Goal: Communication & Community: Answer question/provide support

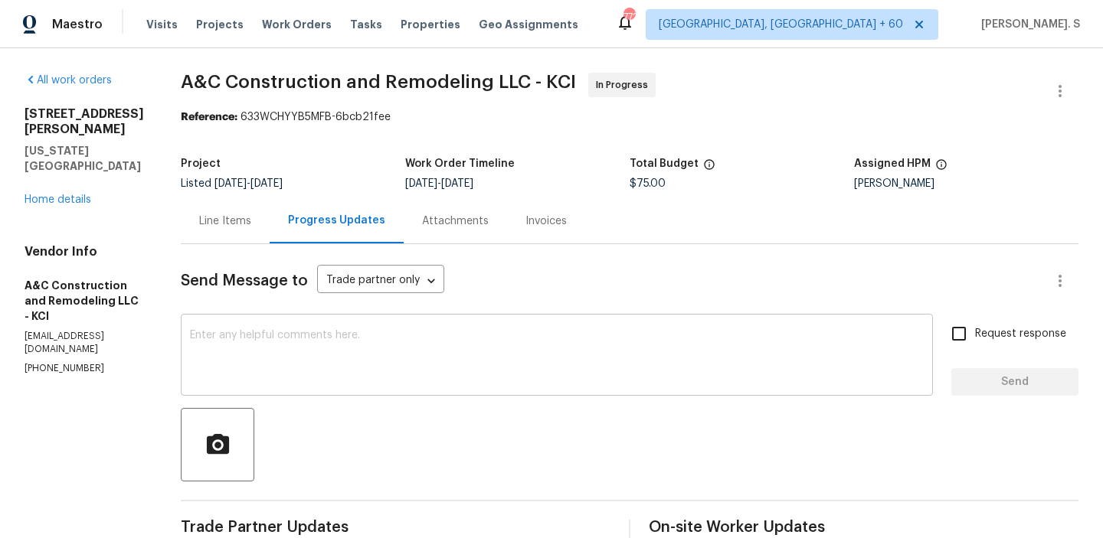
click at [283, 375] on textarea at bounding box center [557, 357] width 734 height 54
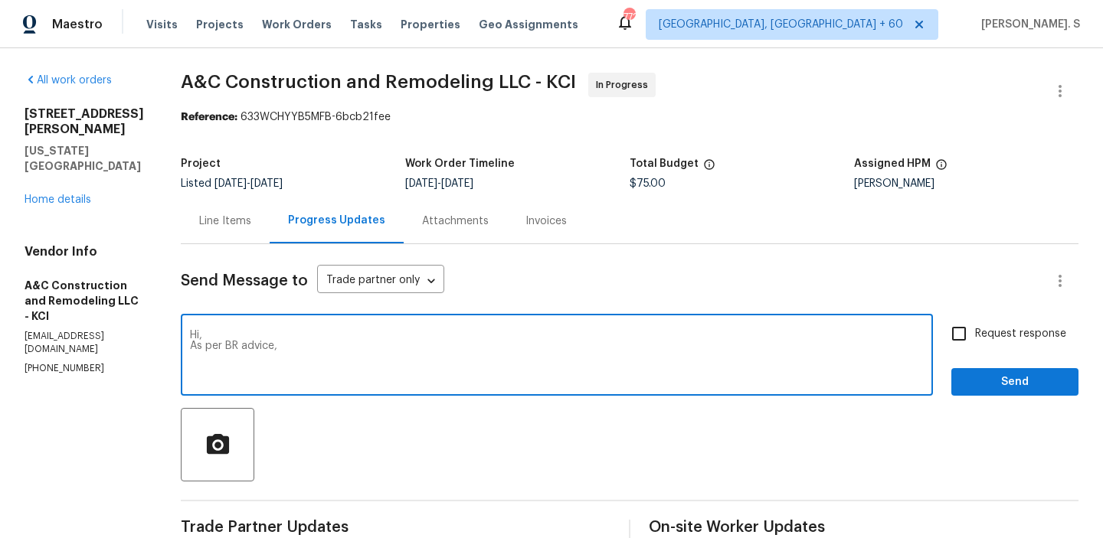
paste textarea "Hi. Please ask for more pictures and a price to replace the damaged windows."
drag, startPoint x: 309, startPoint y: 348, endPoint x: 393, endPoint y: 347, distance: 84.2
click at [393, 347] on textarea "Hi, As per BR advice, Hi. Please ask for more pictures and a price to replace t…" at bounding box center [557, 357] width 734 height 54
click at [696, 334] on textarea "Hi, As per BR advice, please upload more pictures and a price to replace the da…" at bounding box center [557, 357] width 734 height 54
click at [695, 339] on textarea "Hi, As per BR advice, please upload more pictures and a price to replace the da…" at bounding box center [557, 357] width 734 height 54
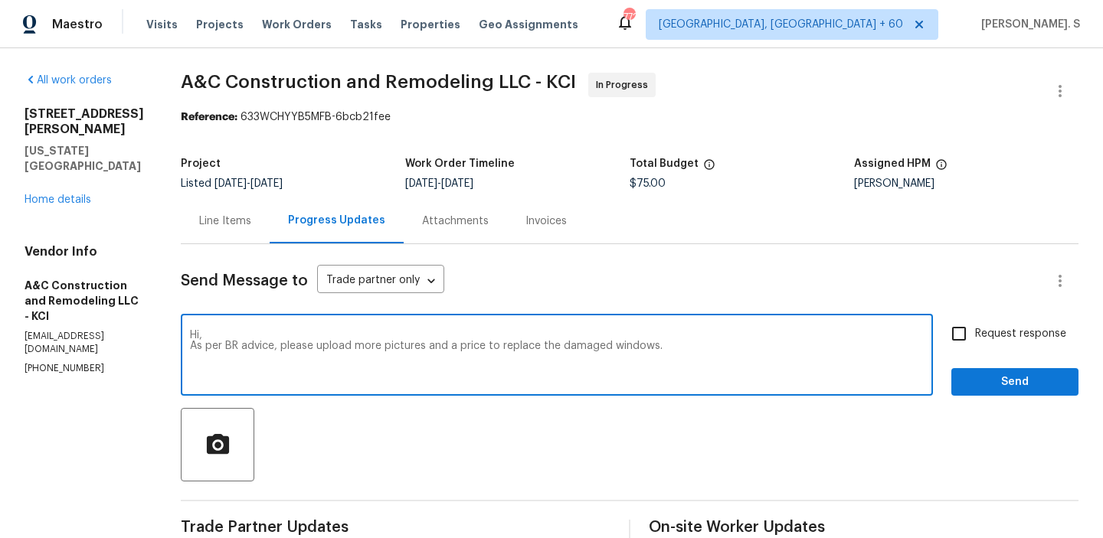
click at [679, 358] on textarea "Hi, As per BR advice, please upload more pictures and a price to replace the da…" at bounding box center [557, 357] width 734 height 54
click at [705, 349] on textarea "Hi, As per BR advice, please upload more pictures and a price to replace the da…" at bounding box center [557, 357] width 734 height 54
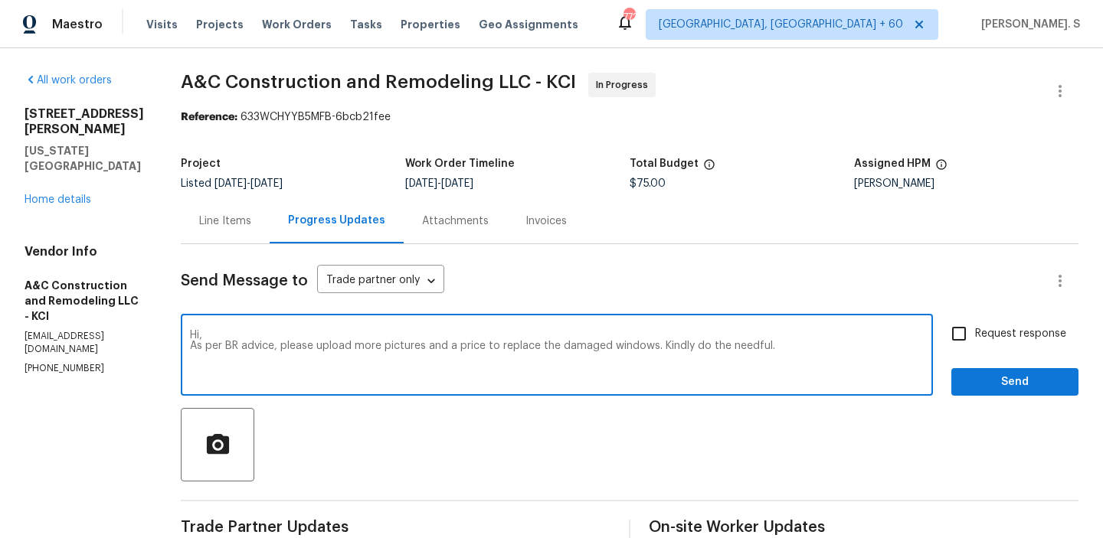
type textarea "Hi, As per BR advice, please upload more pictures and a price to replace the da…"
click at [1020, 345] on label "Request response" at bounding box center [1004, 334] width 123 height 32
click at [975, 345] on input "Request response" at bounding box center [959, 334] width 32 height 32
checkbox input "true"
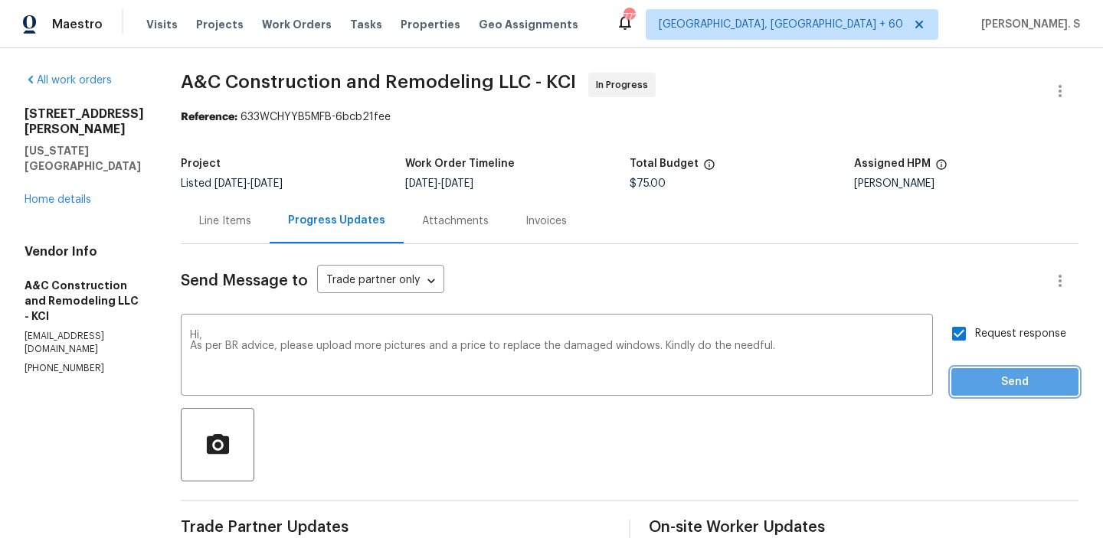
click at [1005, 387] on span "Send" at bounding box center [1014, 382] width 103 height 19
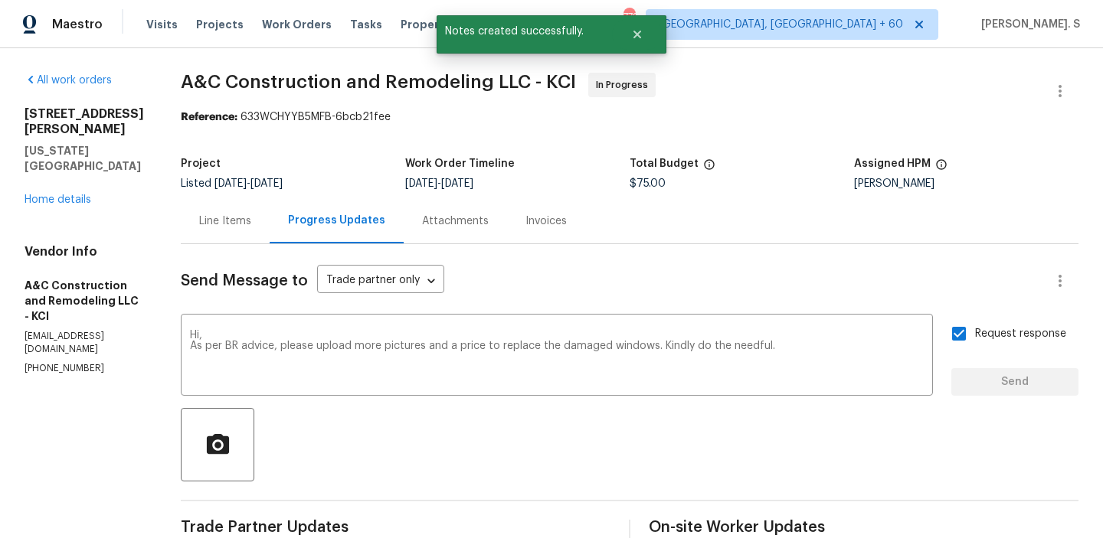
click at [786, 206] on div "Line Items Progress Updates Attachments Invoices" at bounding box center [630, 221] width 898 height 46
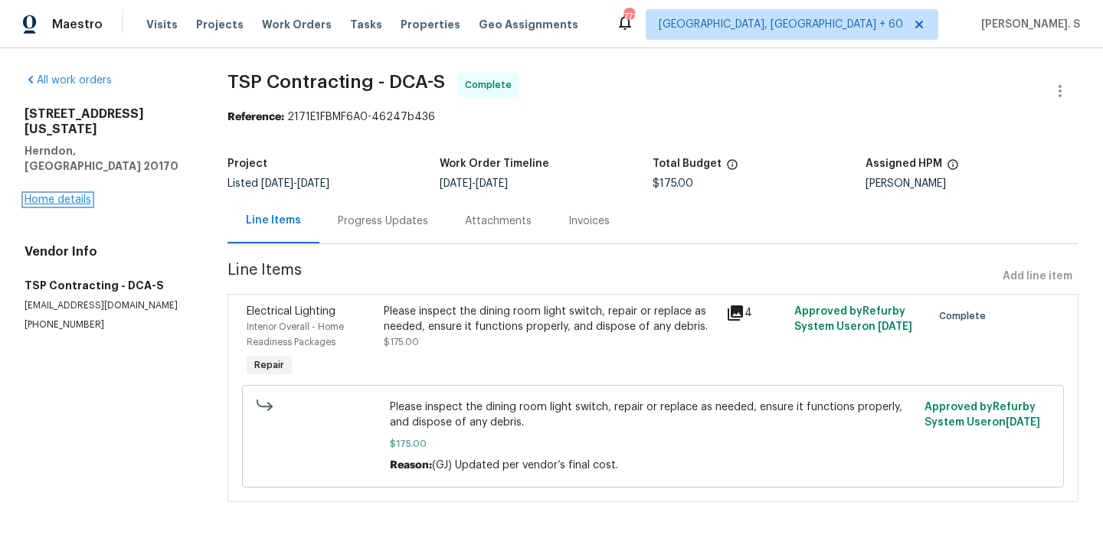
click at [43, 195] on link "Home details" at bounding box center [58, 200] width 67 height 11
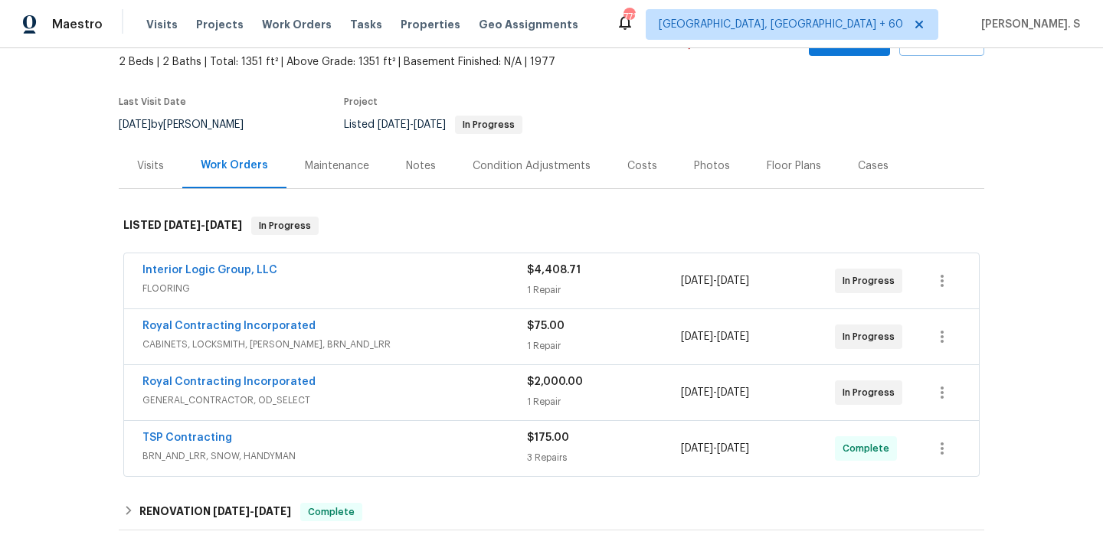
scroll to position [128, 0]
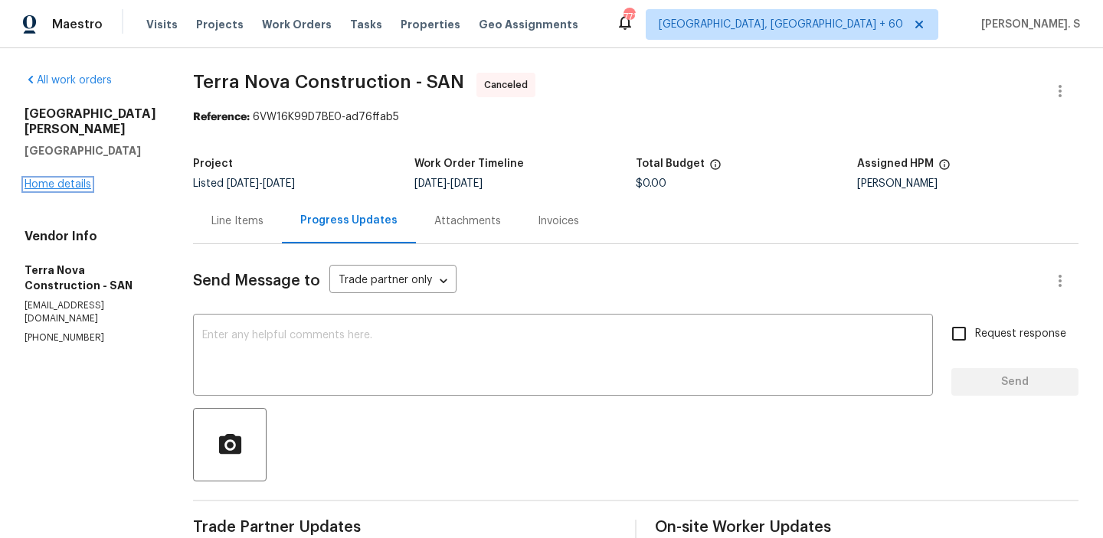
click at [70, 179] on link "Home details" at bounding box center [58, 184] width 67 height 11
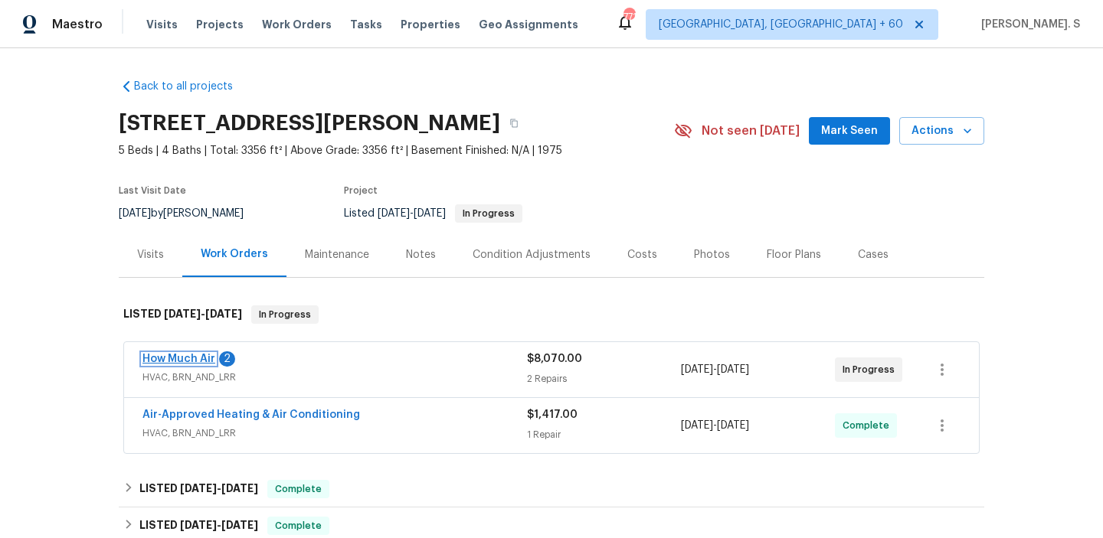
click at [201, 360] on link "How Much Air" at bounding box center [178, 359] width 73 height 11
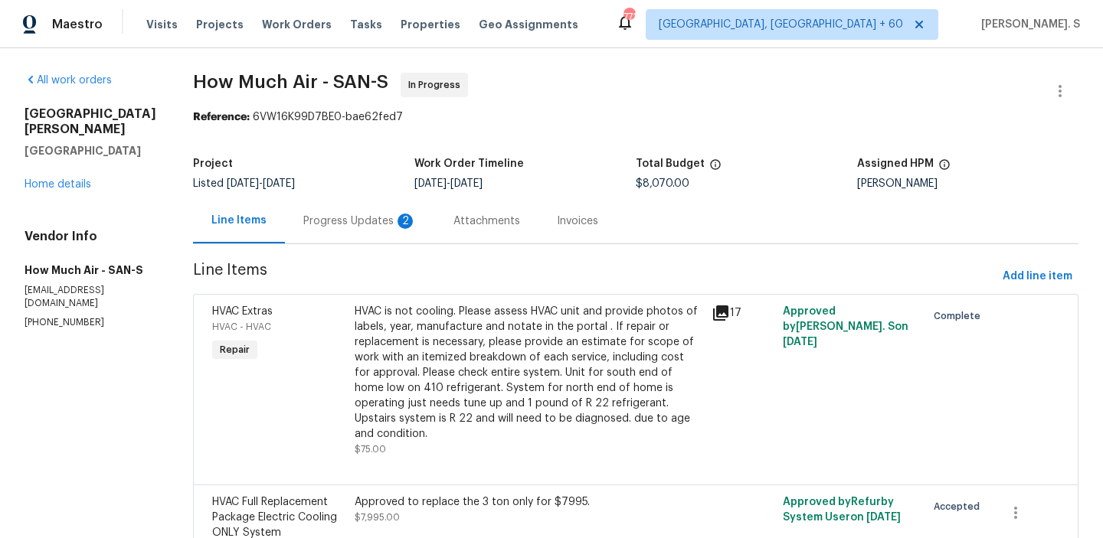
click at [332, 215] on div "Progress Updates 2" at bounding box center [359, 221] width 113 height 15
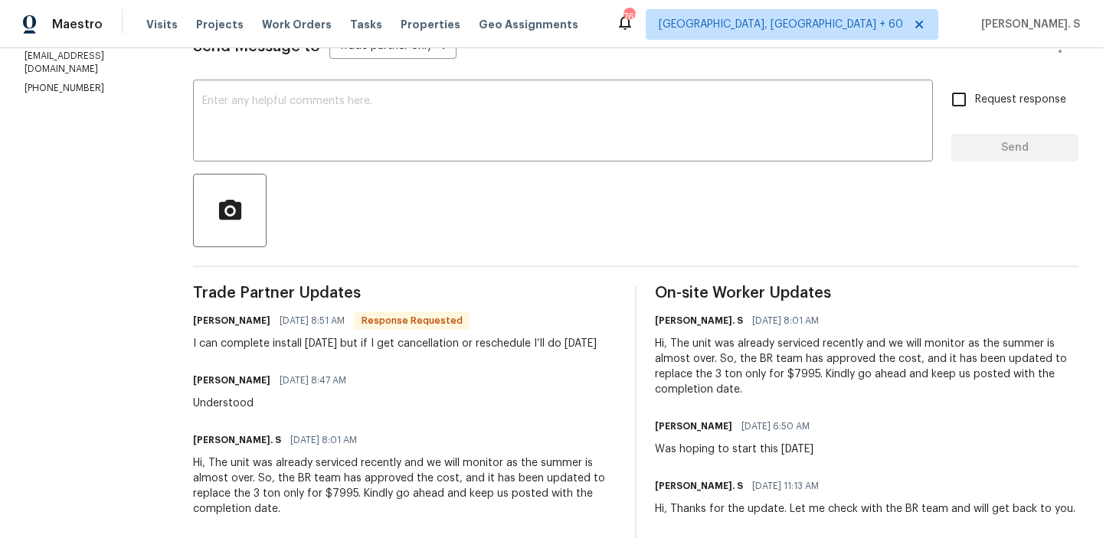
scroll to position [240, 0]
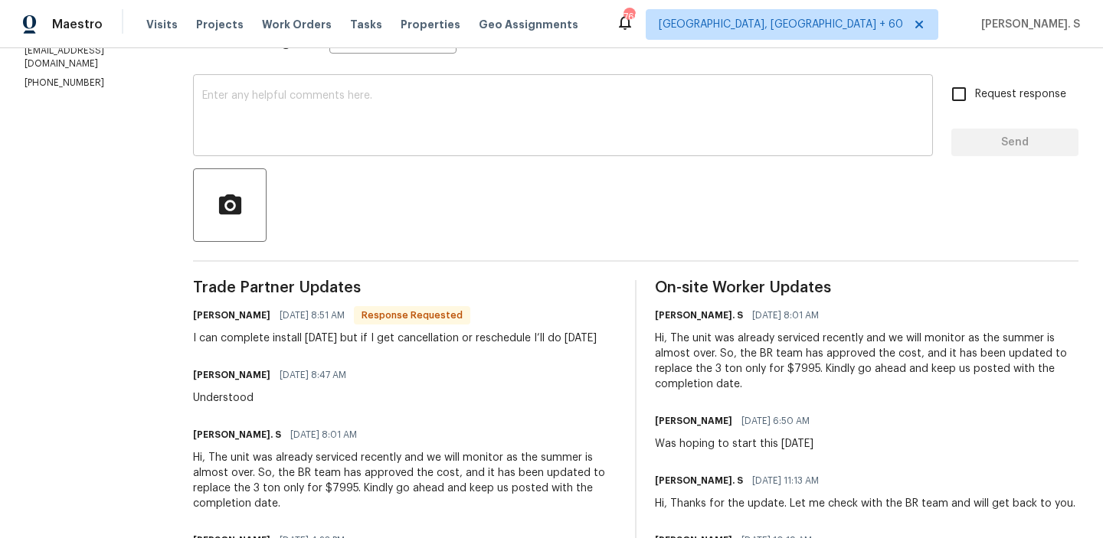
click at [378, 135] on textarea at bounding box center [562, 117] width 721 height 54
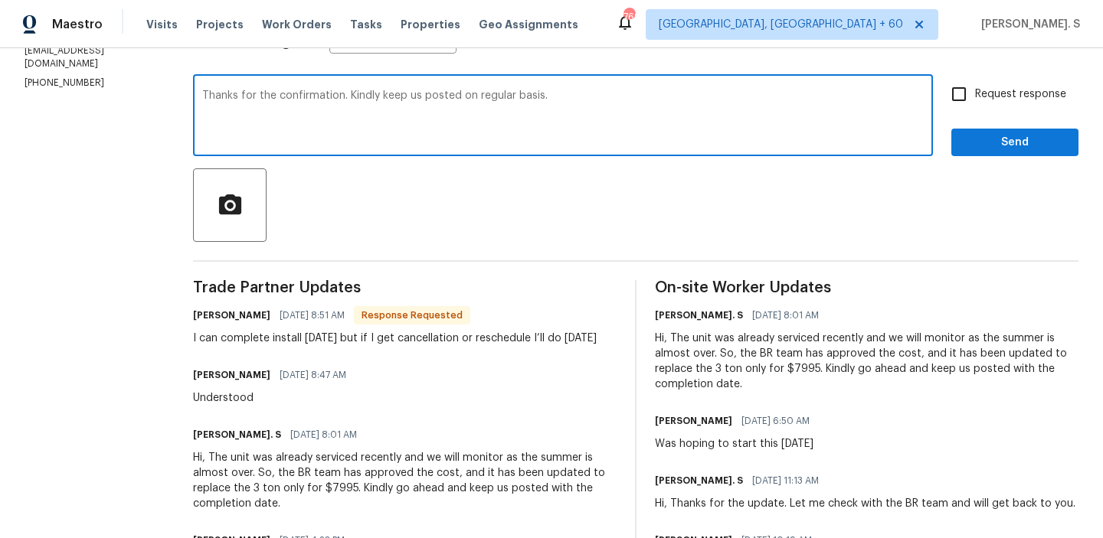
type textarea "Thanks for the confirmation. Kindly keep us posted on regular basis."
click at [1019, 96] on span "Request response" at bounding box center [1020, 95] width 91 height 16
click at [975, 96] on input "Request response" at bounding box center [959, 94] width 32 height 32
checkbox input "true"
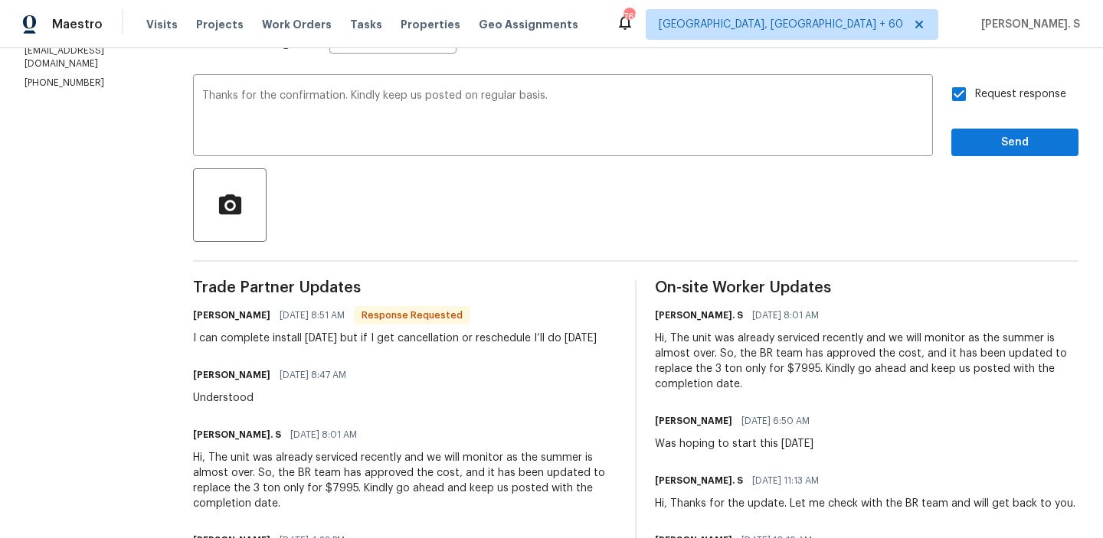
click at [389, 329] on div "Andy Mejia 08/19/2025 8:51 AM Response Requested I can complete install Thursda…" at bounding box center [395, 325] width 404 height 41
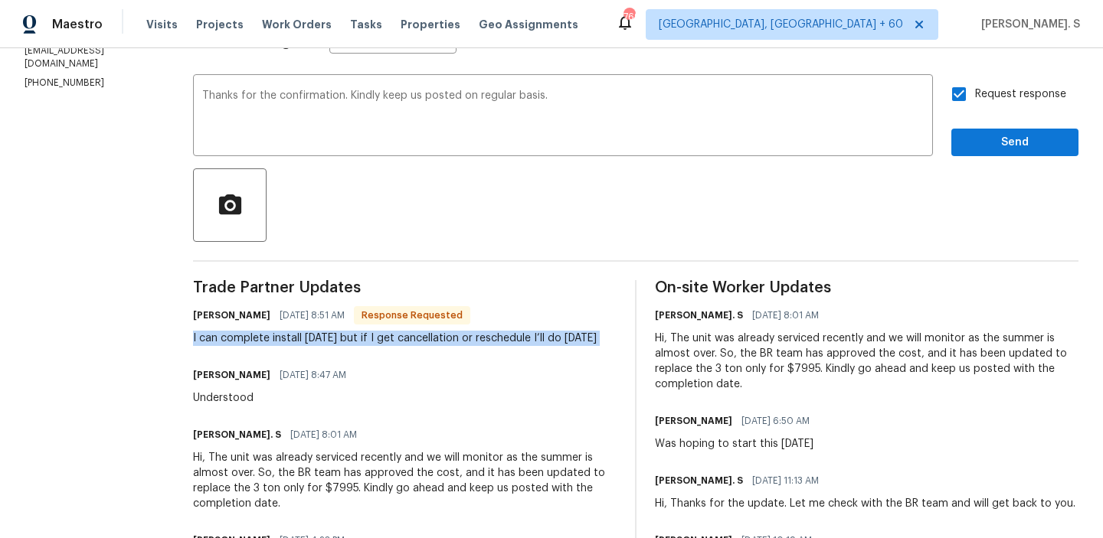
click at [389, 329] on div "Andy Mejia 08/19/2025 8:51 AM Response Requested I can complete install Thursda…" at bounding box center [395, 325] width 404 height 41
copy div "I can complete install Thursday but if I get cancellation or reschedule I’ll do…"
click at [1003, 145] on span "Send" at bounding box center [1014, 142] width 103 height 19
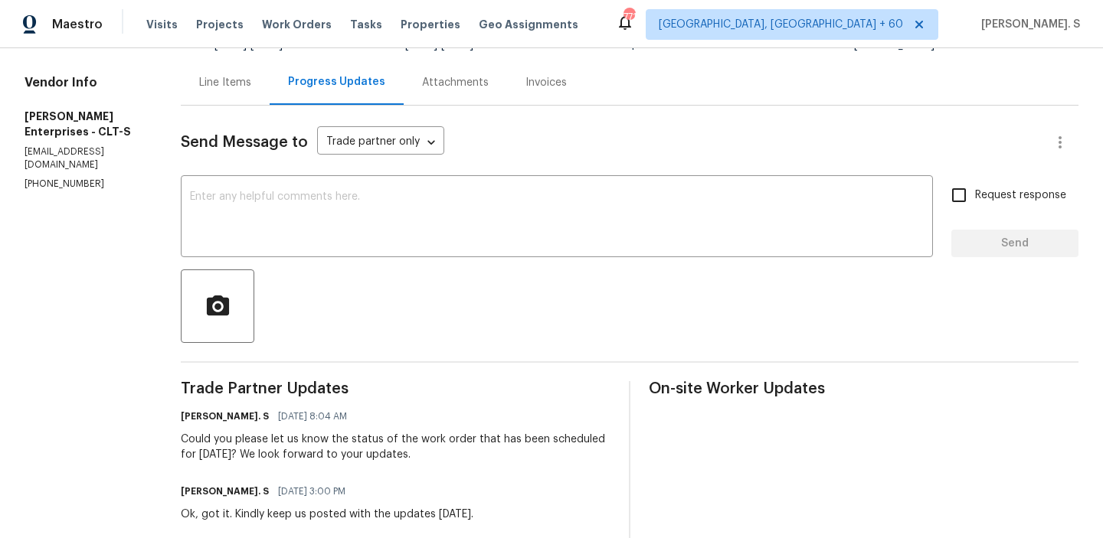
scroll to position [176, 0]
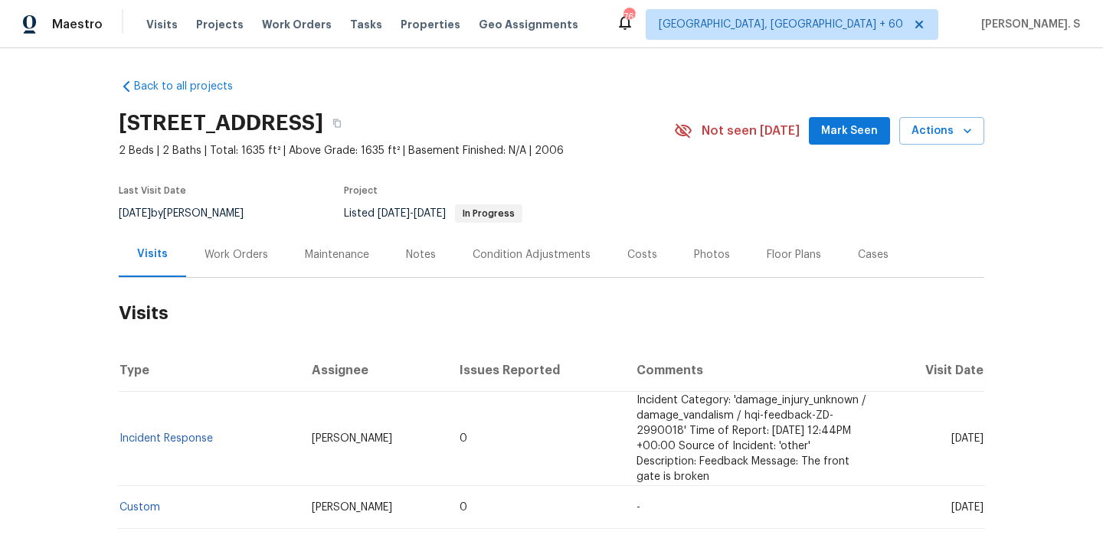
click at [192, 237] on div "Work Orders" at bounding box center [236, 254] width 100 height 45
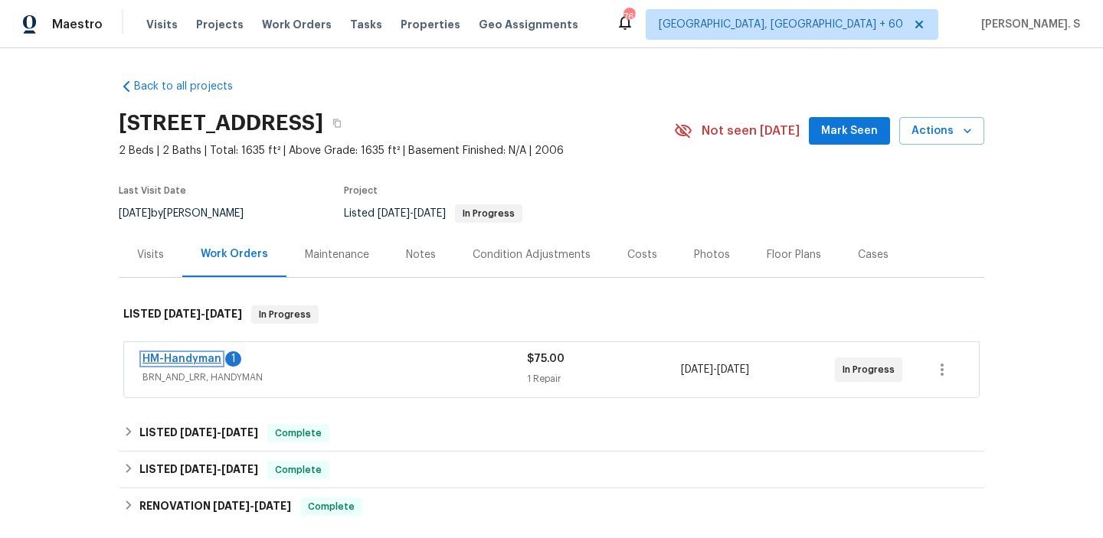
click at [193, 355] on link "HM-Handyman" at bounding box center [181, 359] width 79 height 11
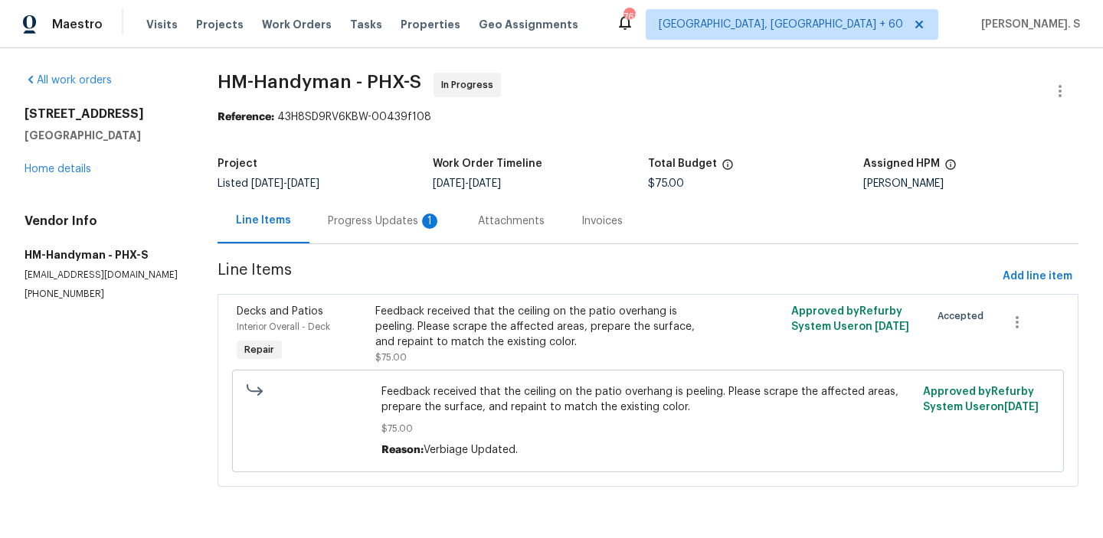
click at [407, 203] on div "Progress Updates 1" at bounding box center [384, 220] width 150 height 45
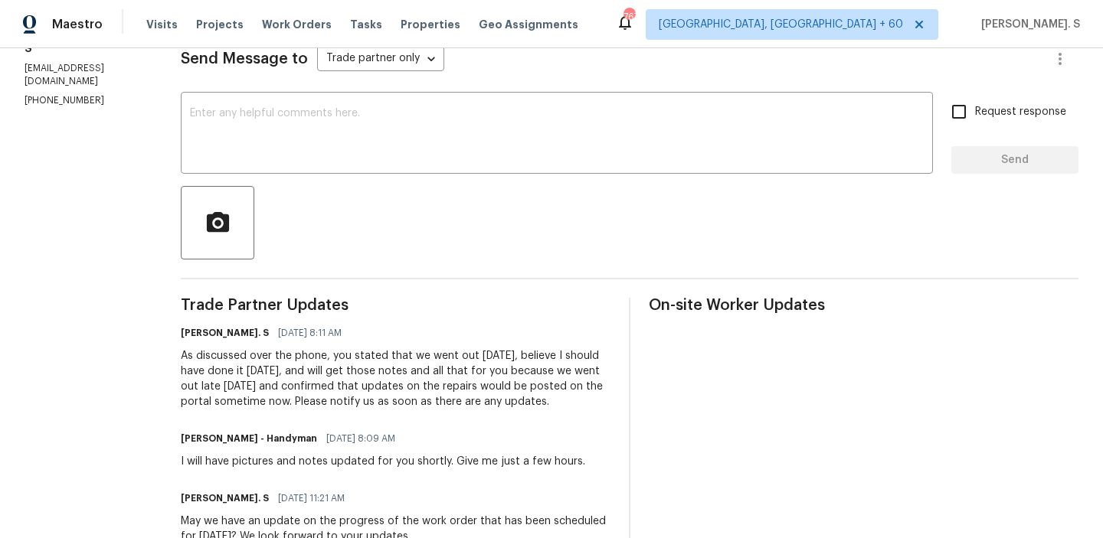
scroll to position [230, 0]
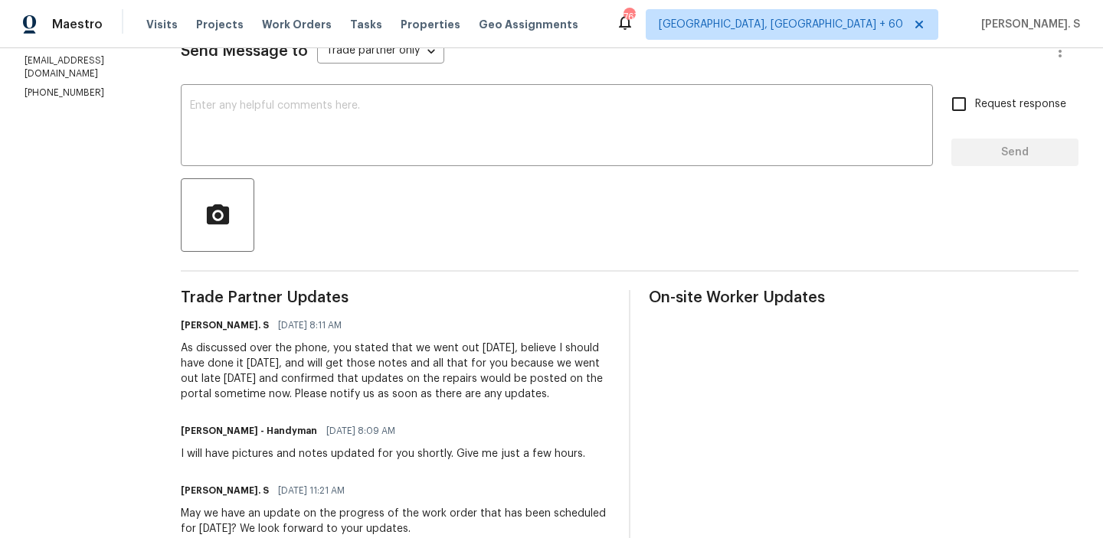
drag, startPoint x: 342, startPoint y: 397, endPoint x: 597, endPoint y: 397, distance: 254.3
click at [597, 397] on div "As discussed over the phone, you stated that we went out [DATE], believe I shou…" at bounding box center [396, 371] width 430 height 61
copy div "Please notify us as soon as there are any updates."
click at [541, 132] on textarea at bounding box center [557, 127] width 734 height 54
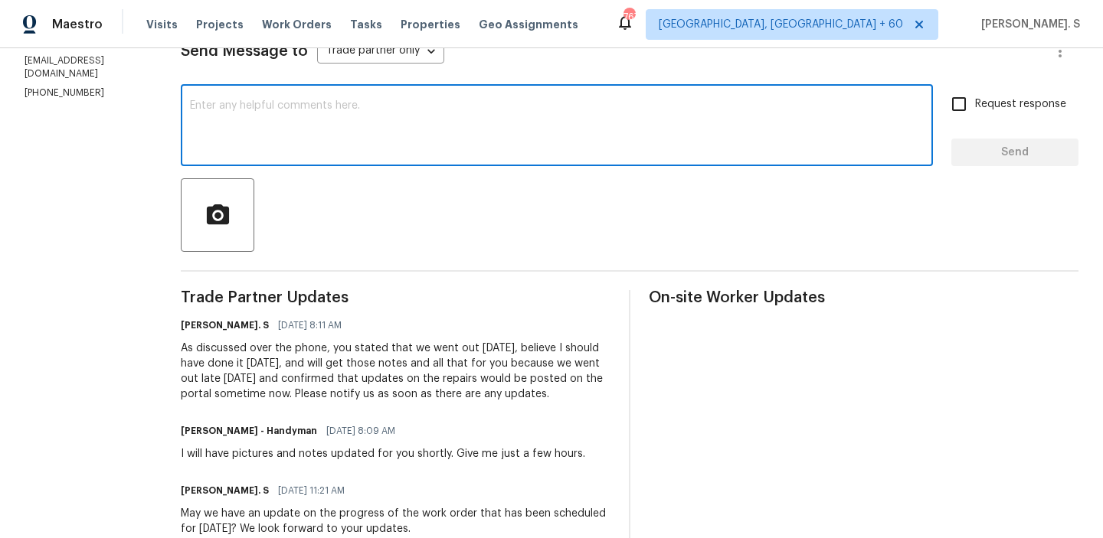
paste textarea "Please notify us as soon as there are any updates."
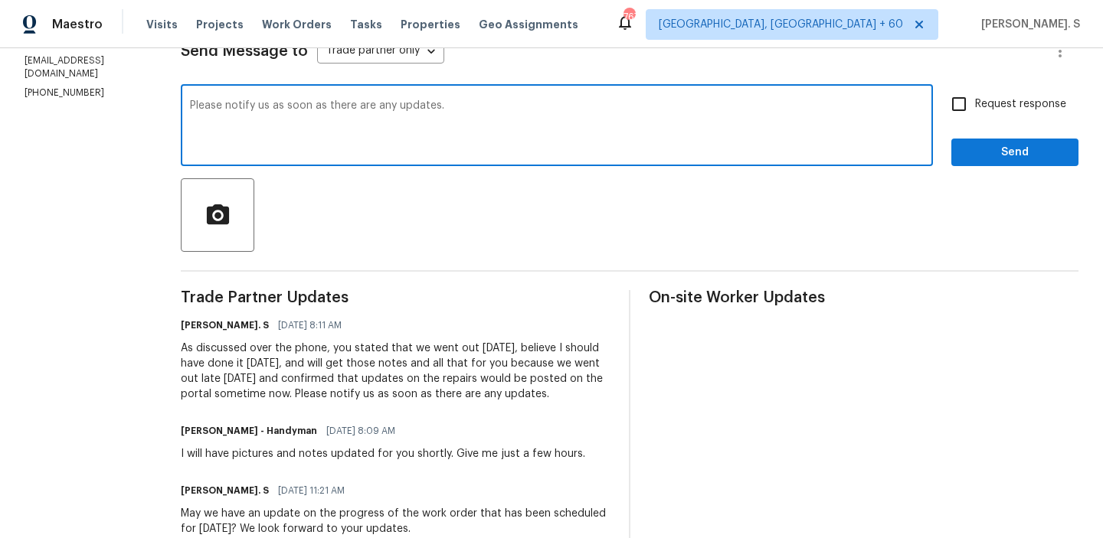
type textarea "Please notify us as soon as there are any updates."
click at [1016, 108] on span "Request response" at bounding box center [1020, 104] width 91 height 16
click at [975, 108] on input "Request response" at bounding box center [959, 104] width 32 height 32
checkbox input "true"
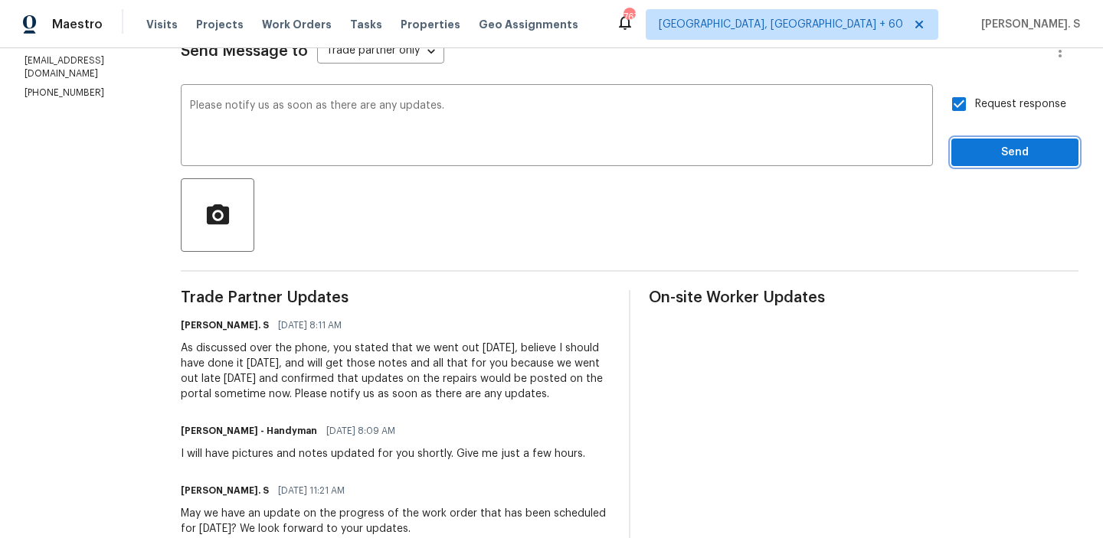
click at [1000, 151] on span "Send" at bounding box center [1014, 152] width 103 height 19
